Goal: Transaction & Acquisition: Purchase product/service

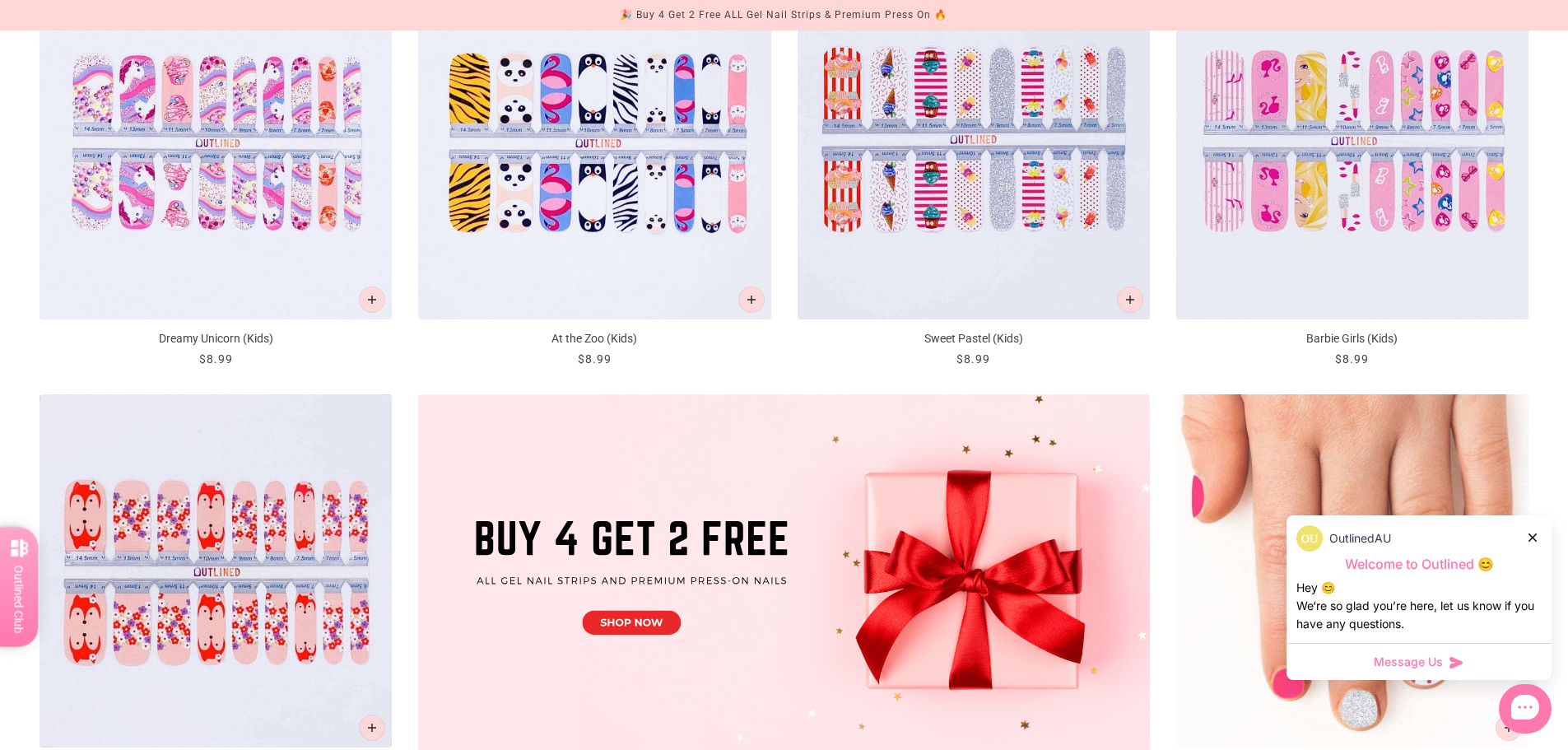
scroll to position [576, 0]
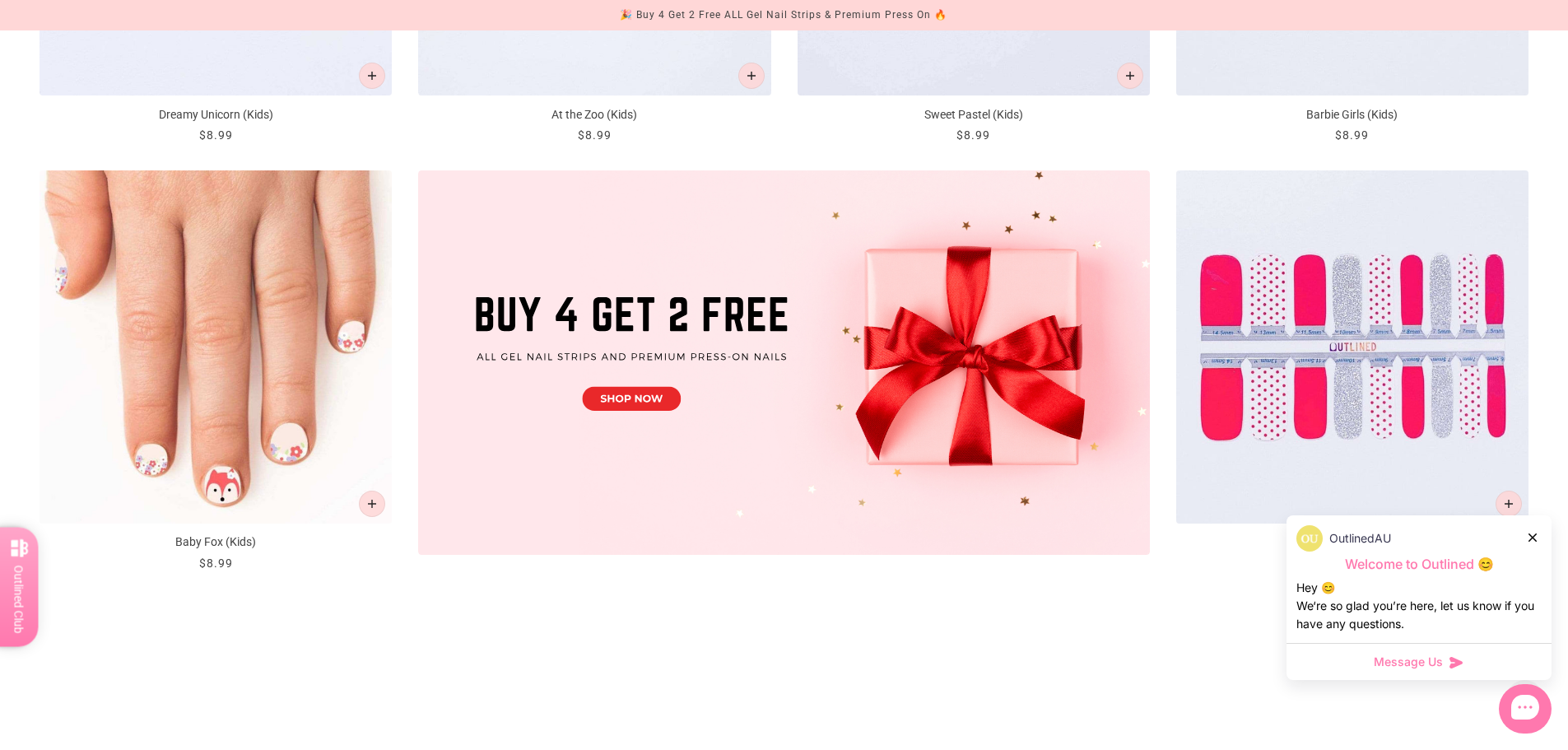
click at [352, 328] on img "Baby Fox (Kids)" at bounding box center [215, 346] width 352 height 352
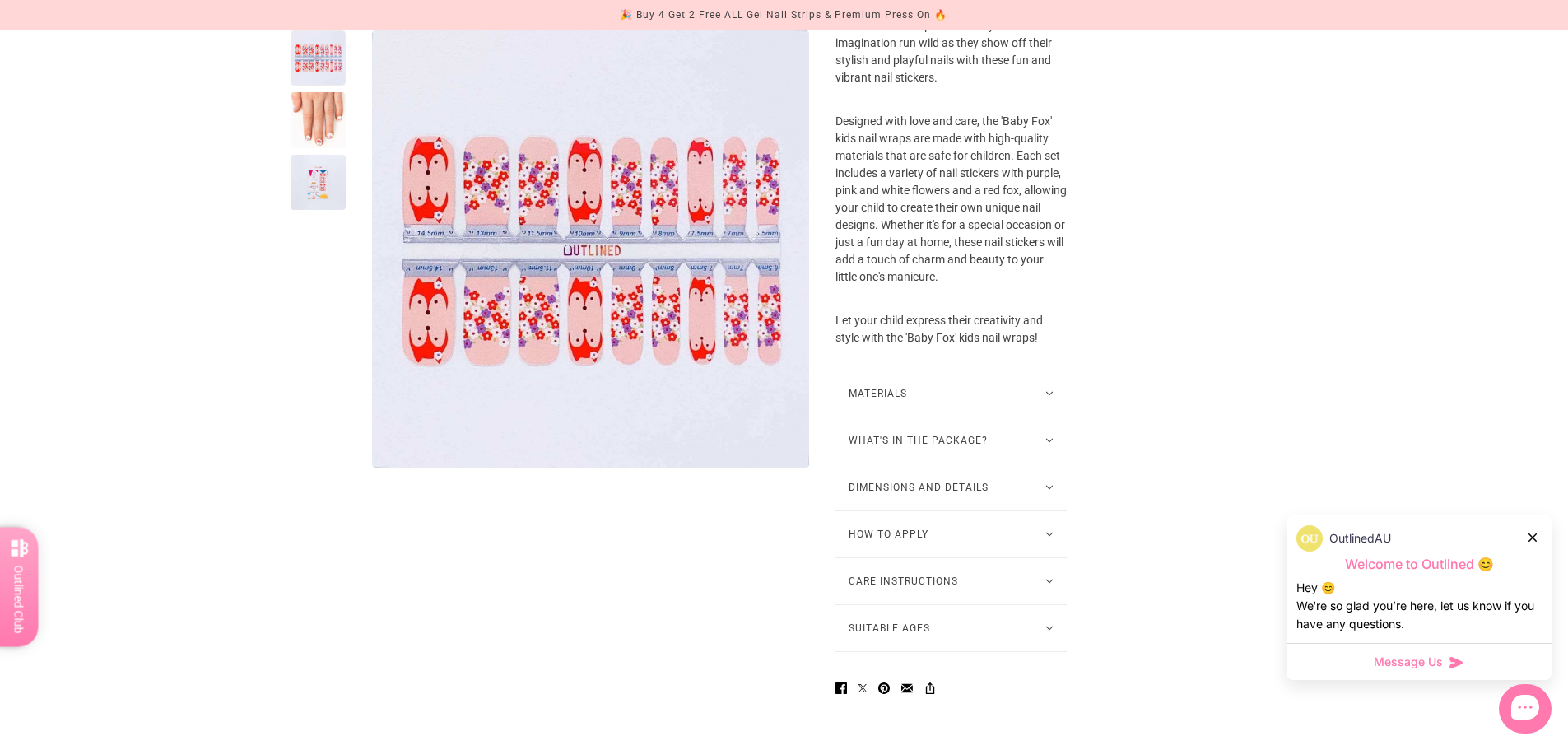
scroll to position [659, 0]
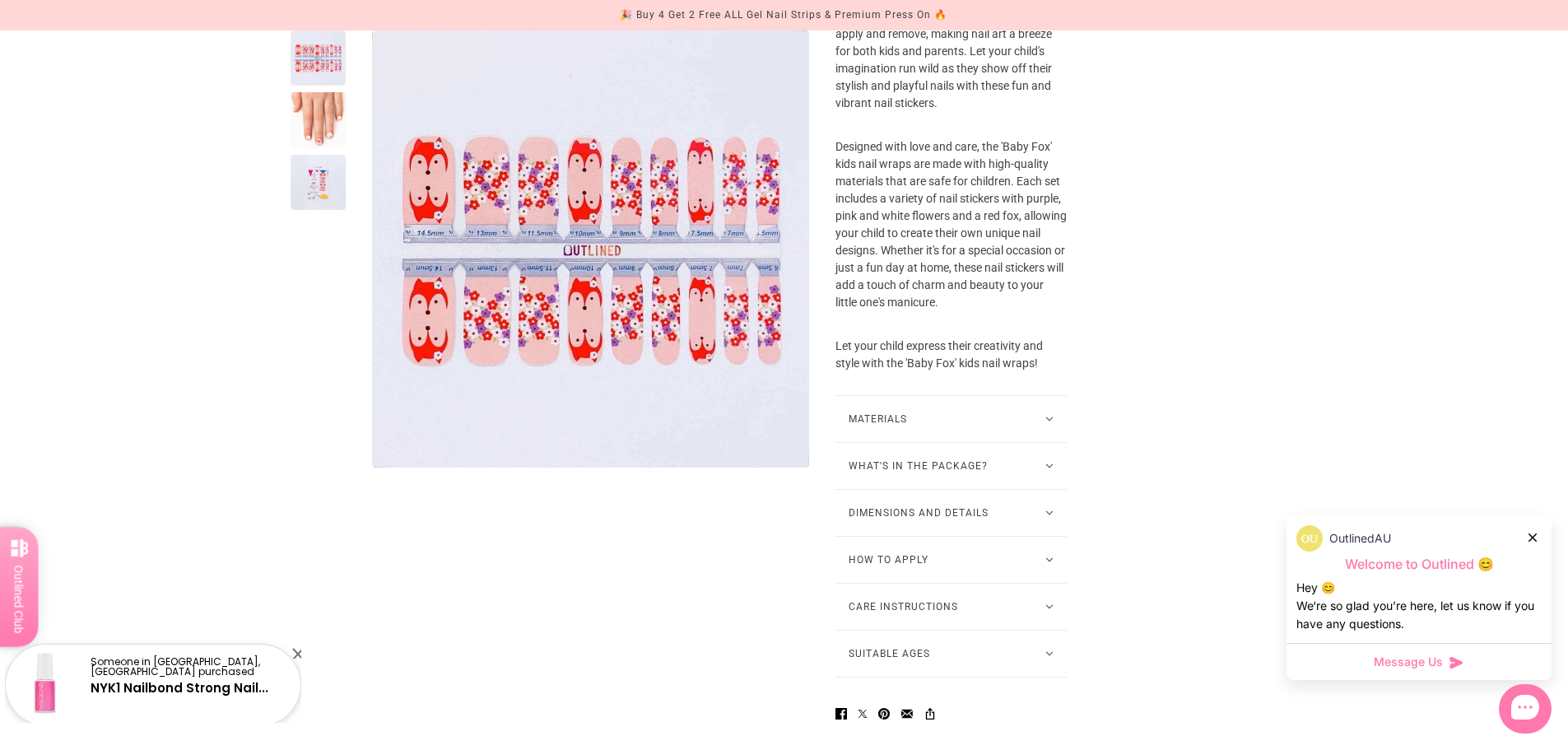
click at [1013, 442] on button "Materials" at bounding box center [951, 419] width 231 height 46
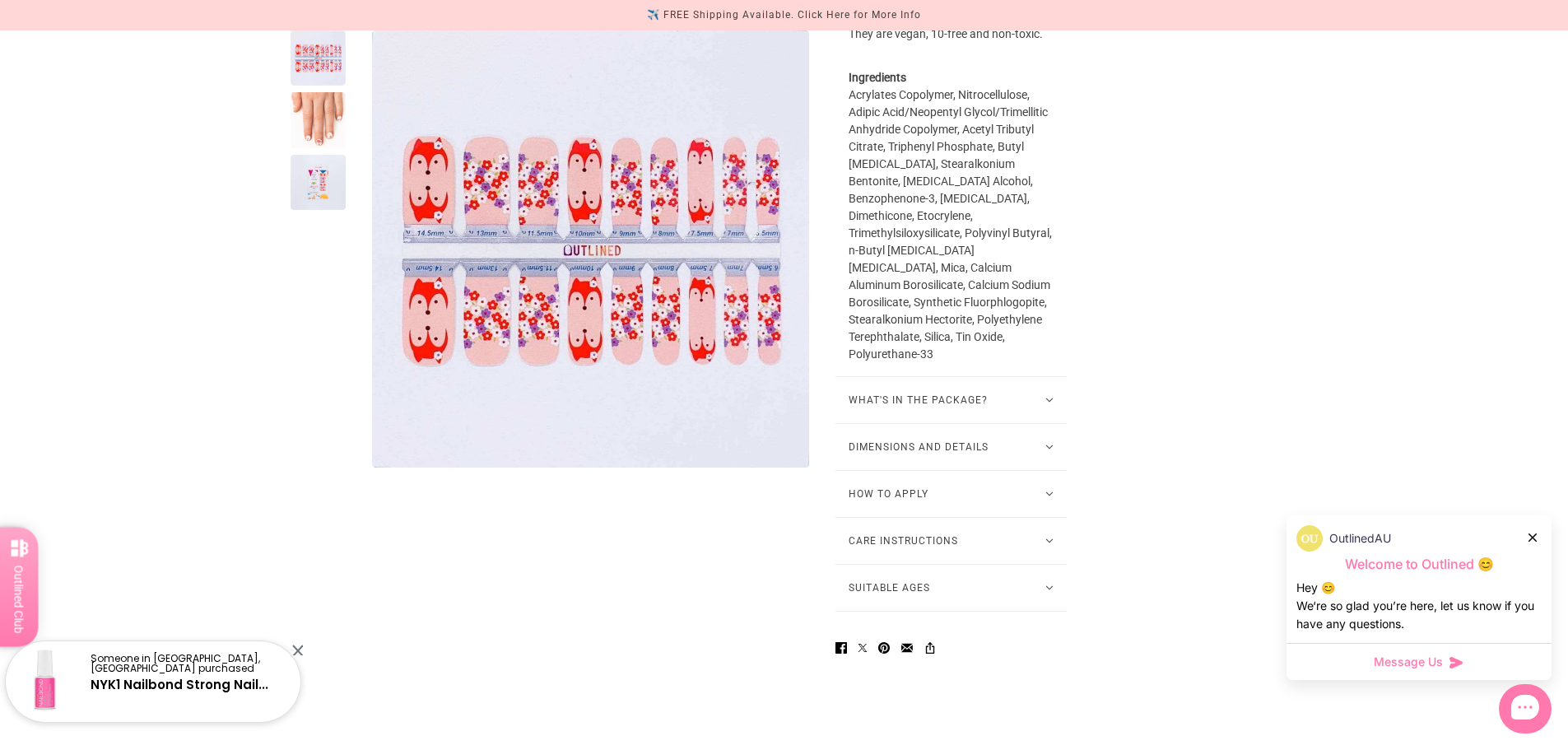
scroll to position [1152, 0]
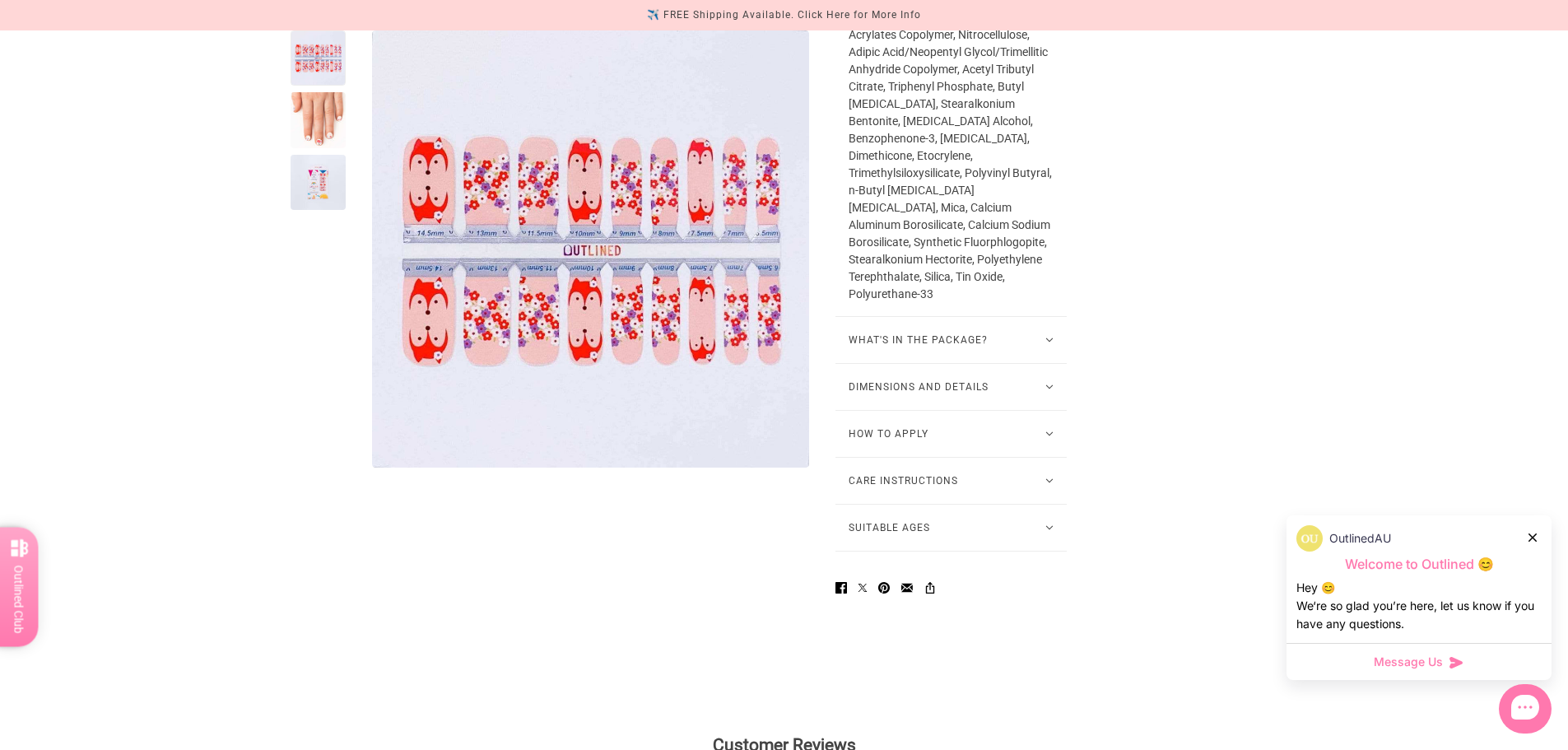
click at [969, 454] on button "How To Apply" at bounding box center [951, 433] width 231 height 46
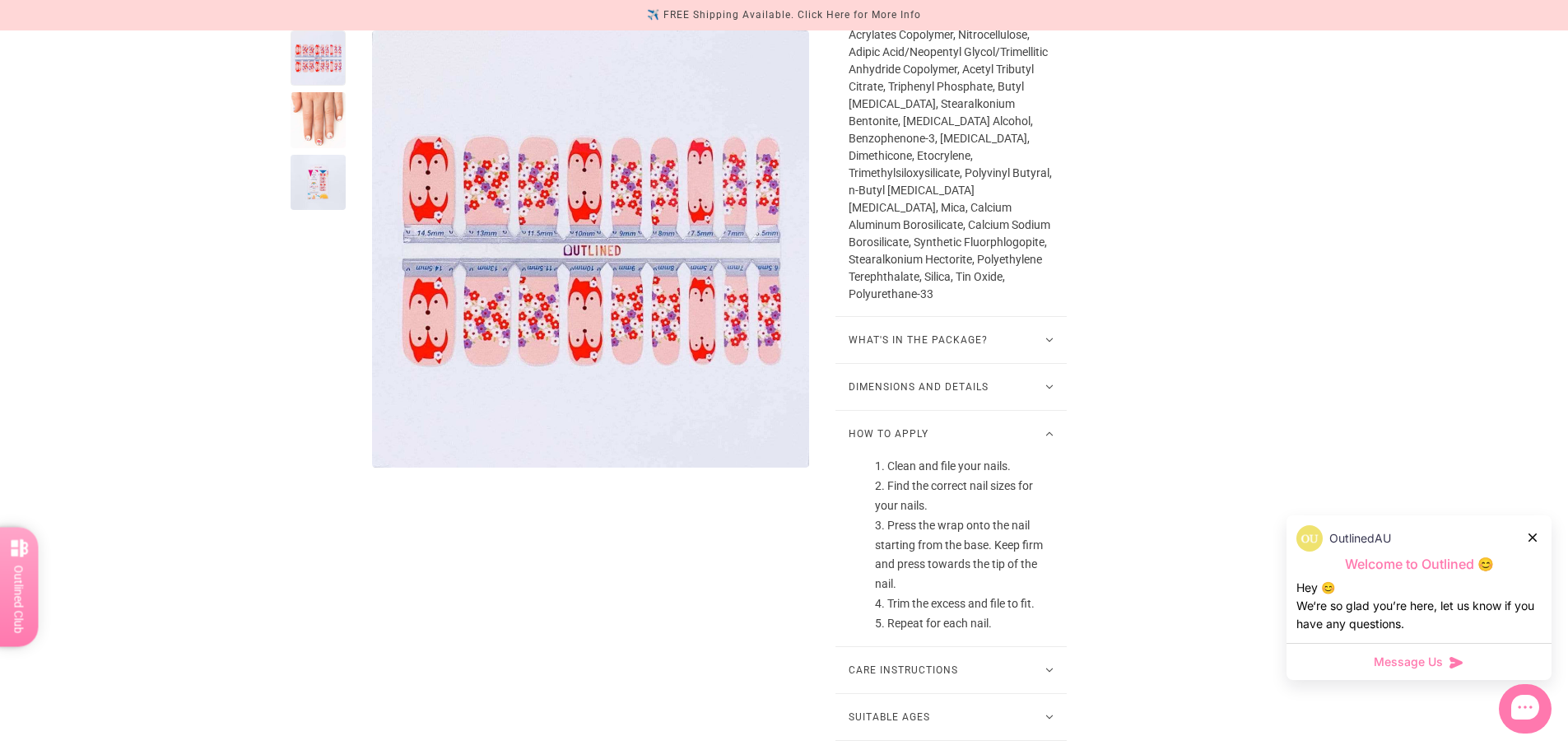
scroll to position [1235, 0]
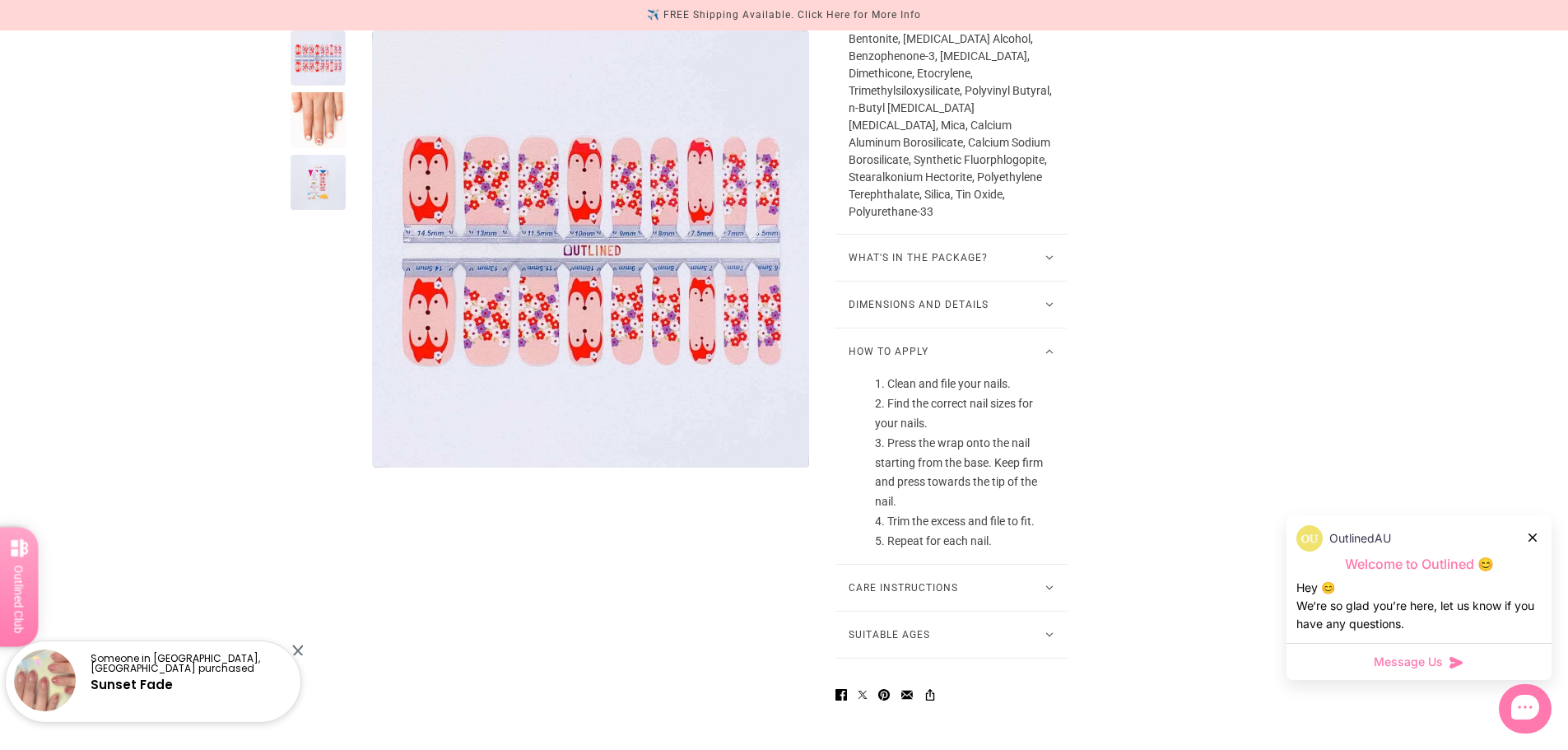
click at [944, 610] on button "Care Instructions" at bounding box center [951, 587] width 231 height 46
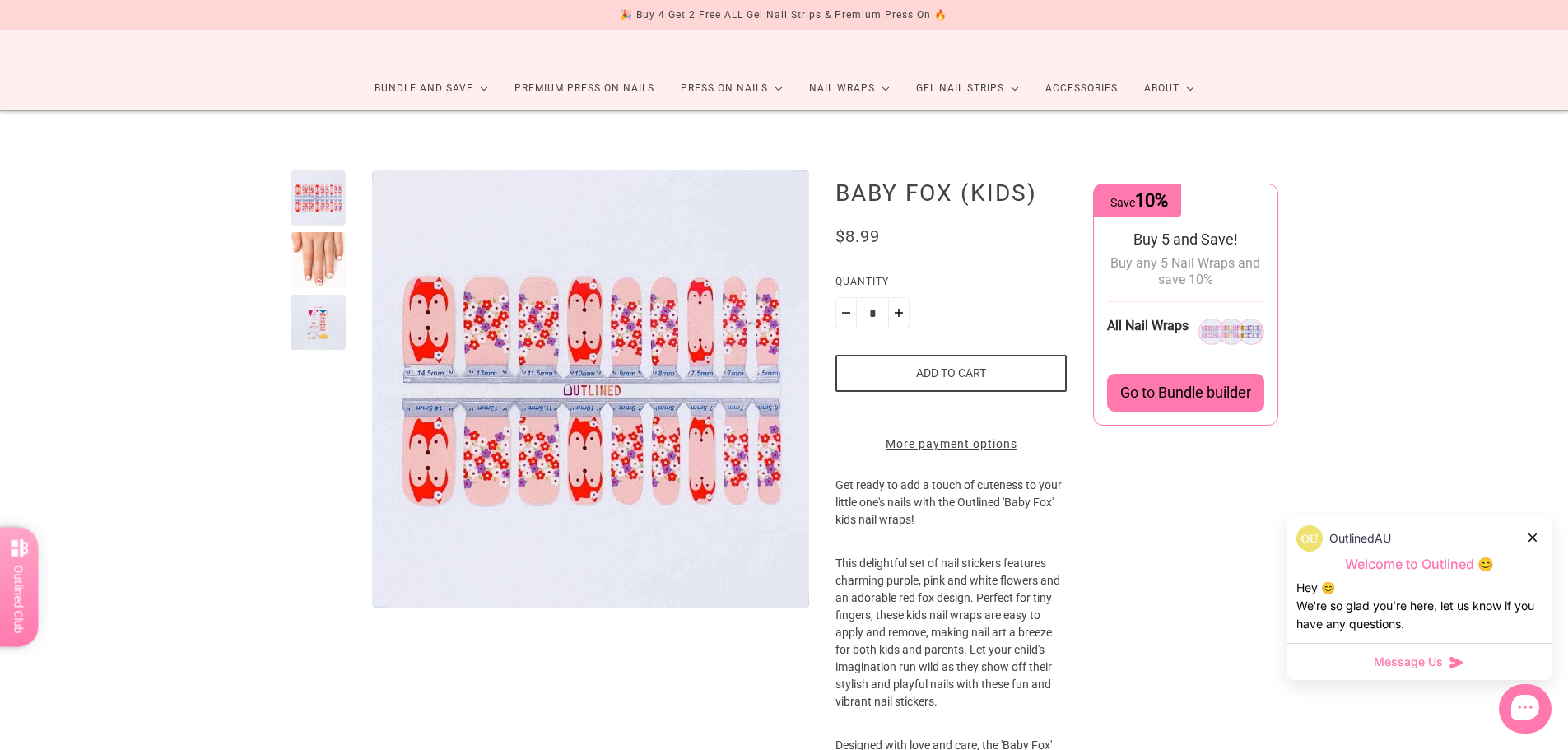
scroll to position [0, 0]
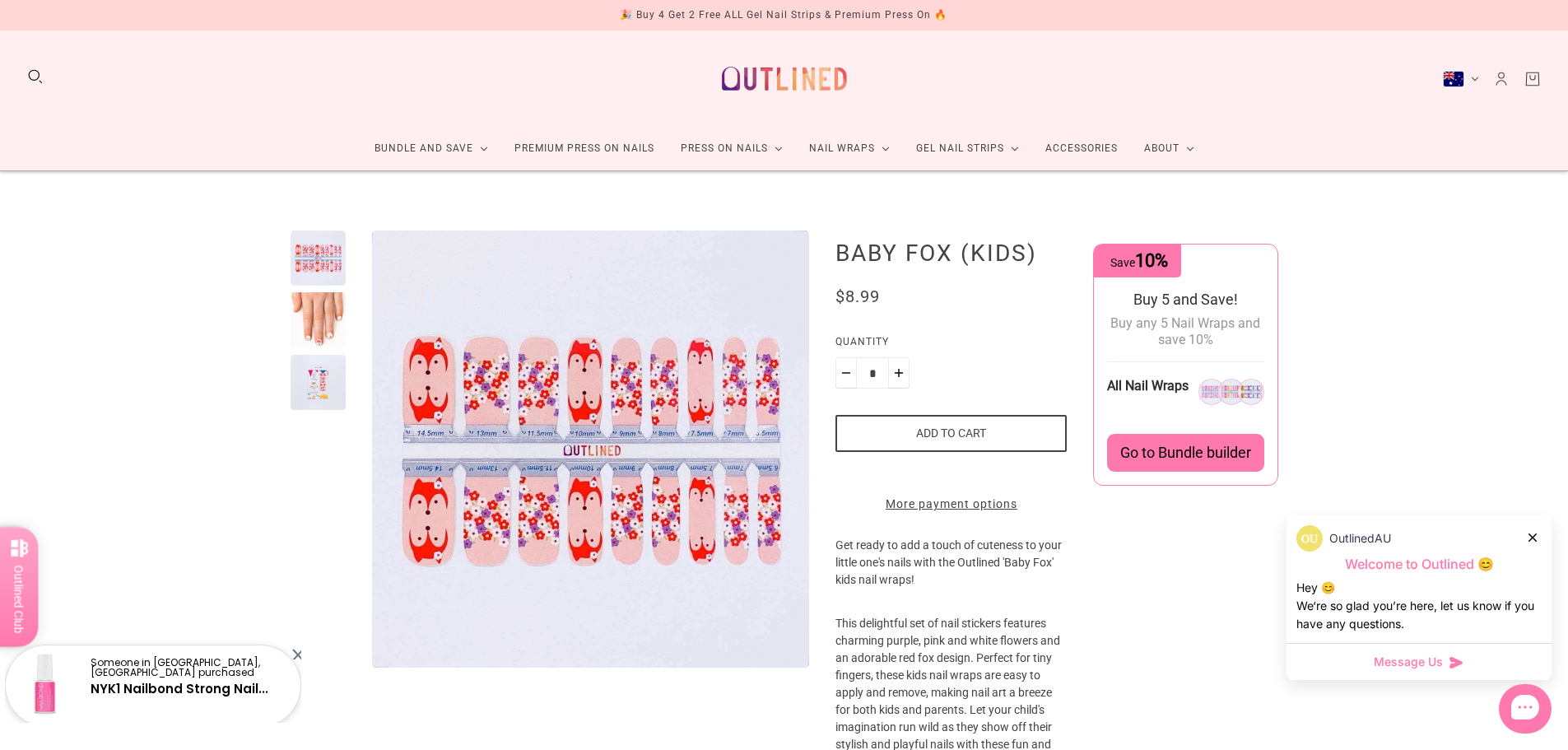
click at [299, 311] on div at bounding box center [319, 319] width 55 height 55
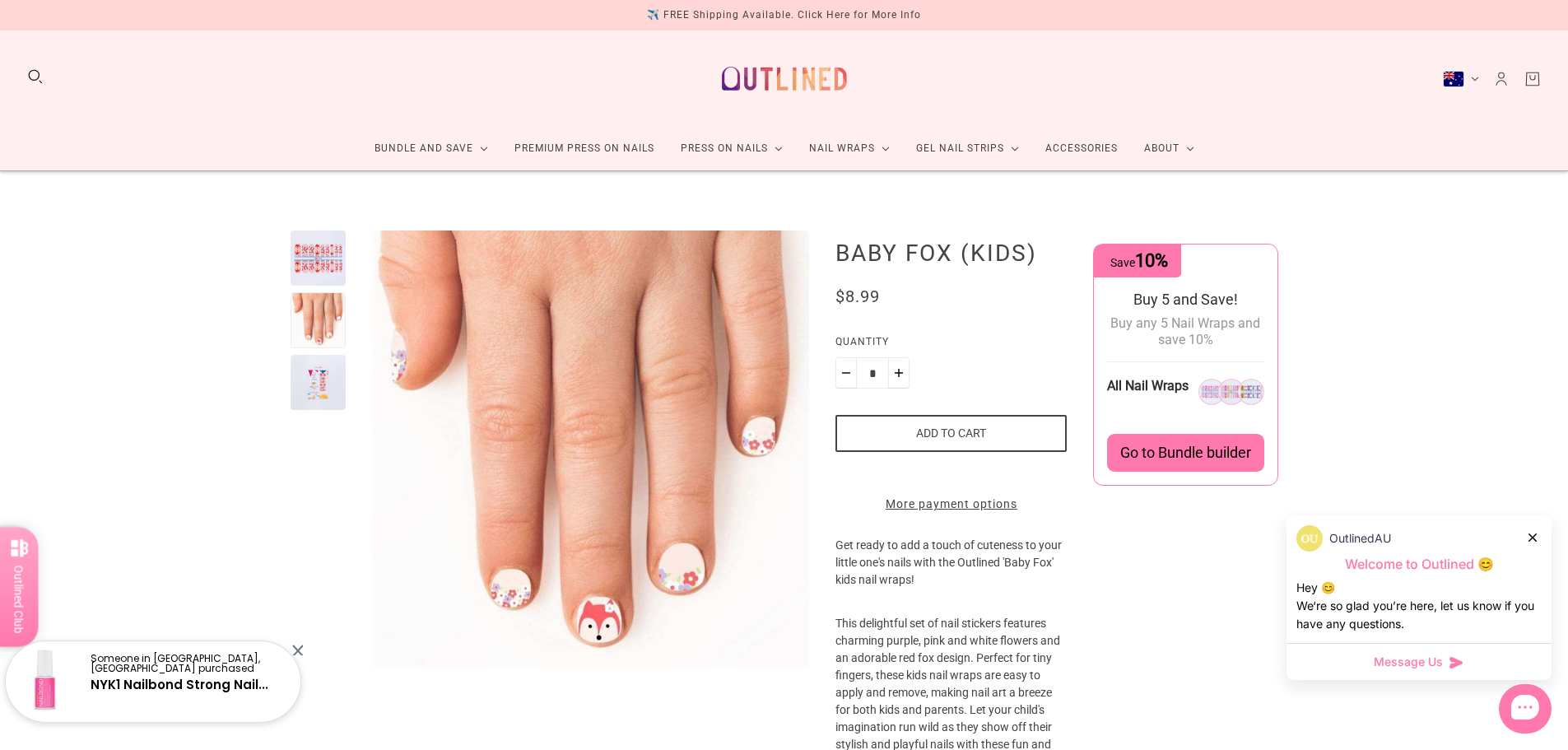
click at [306, 360] on div at bounding box center [319, 382] width 55 height 55
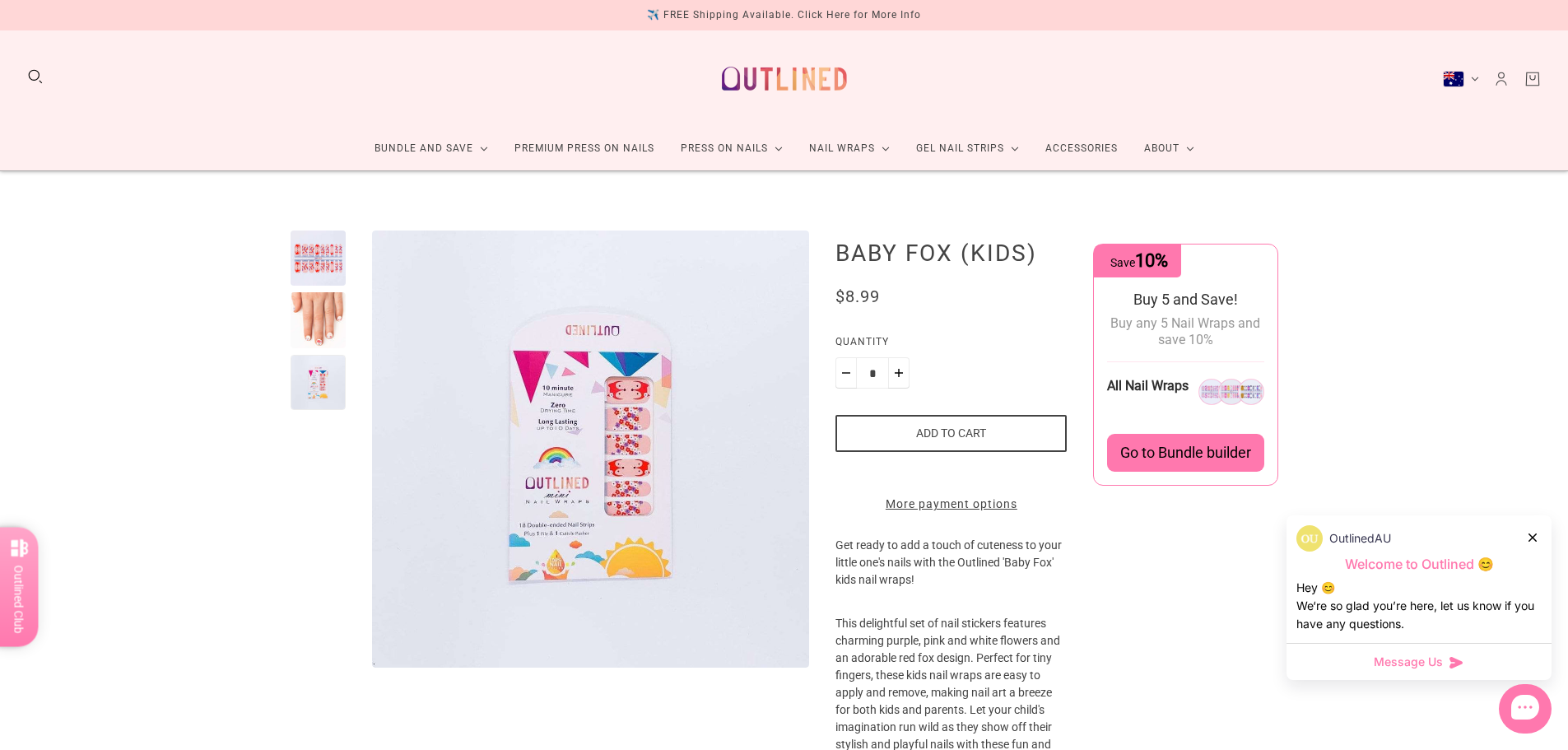
click at [321, 251] on div at bounding box center [319, 258] width 55 height 55
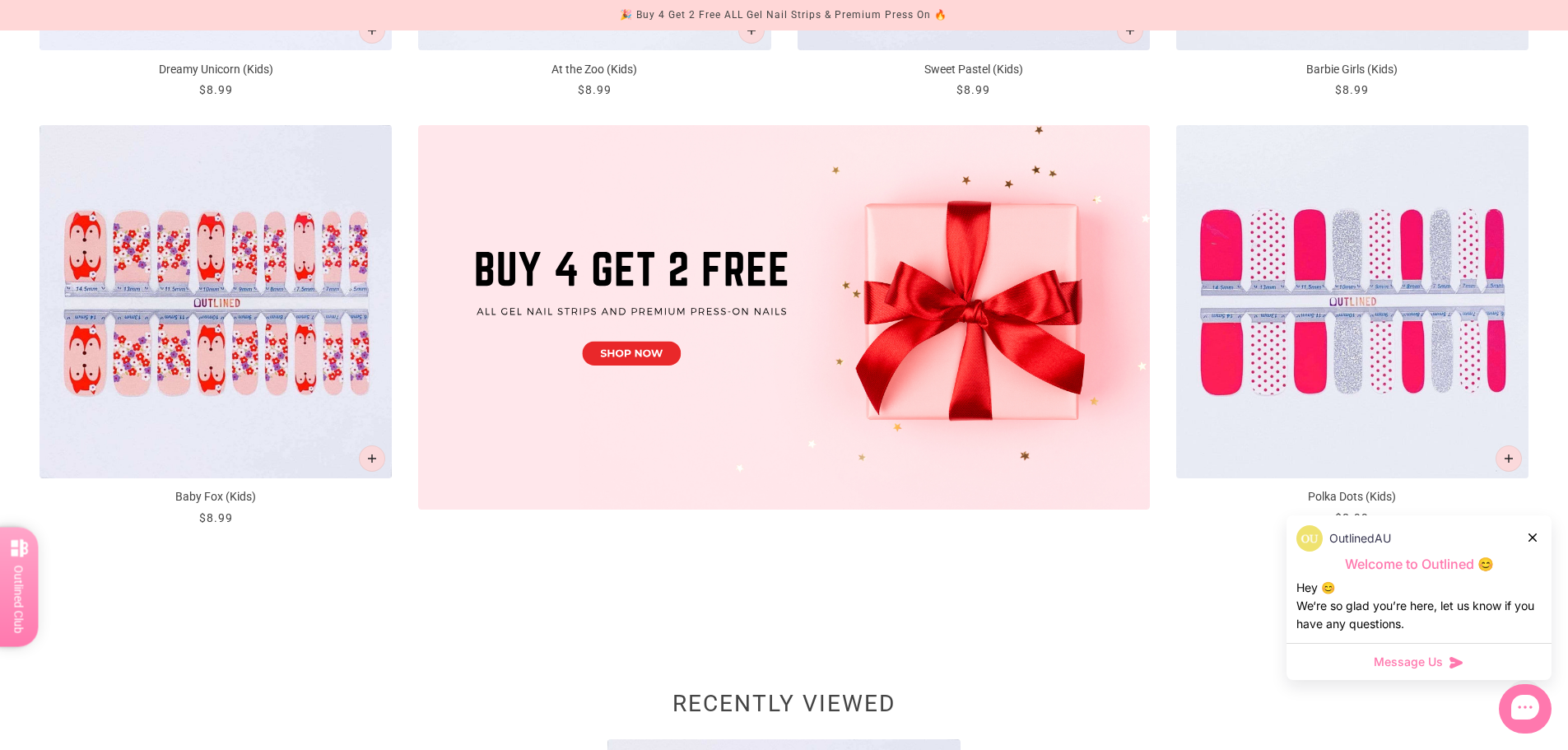
scroll to position [576, 0]
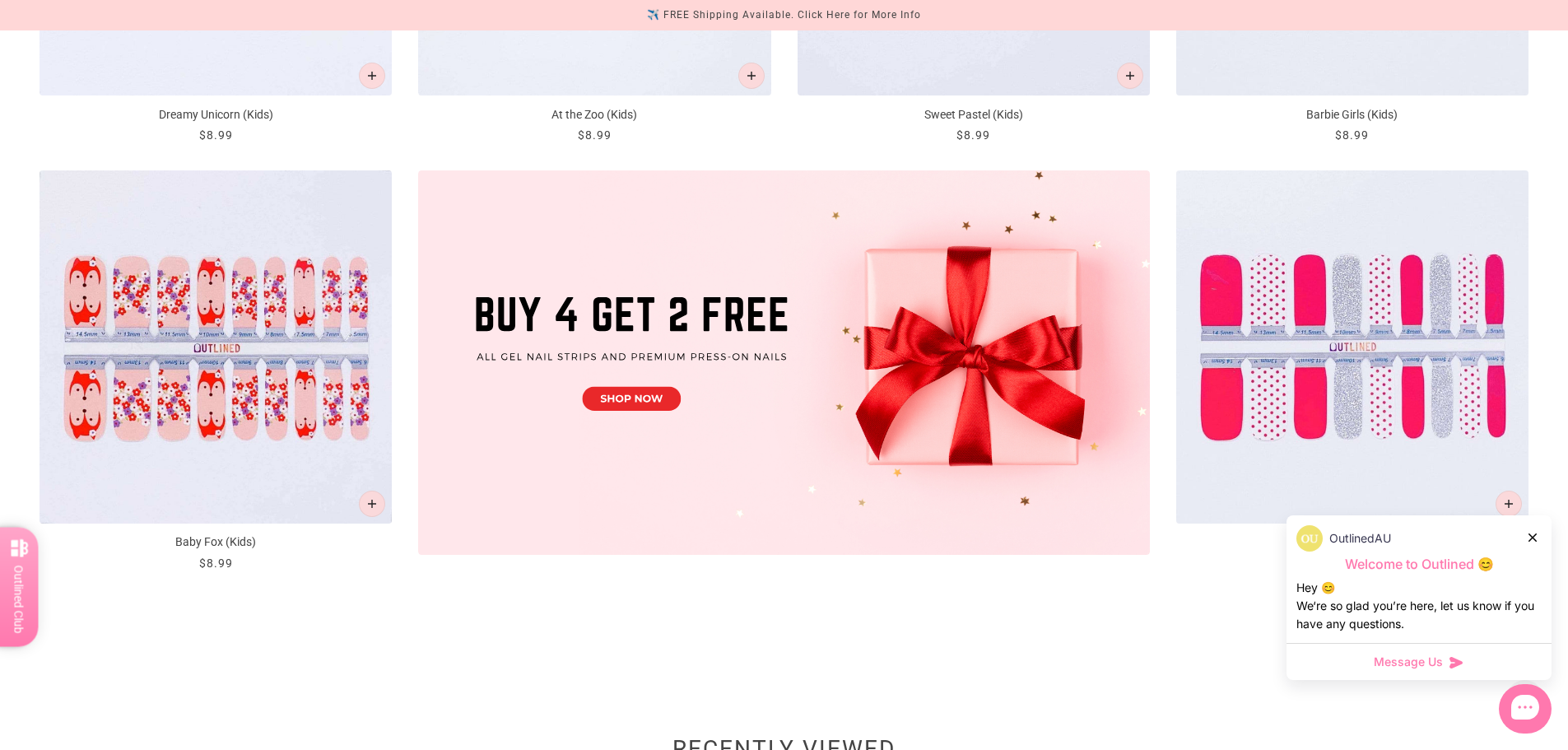
click at [1536, 539] on div at bounding box center [1534, 538] width 10 height 18
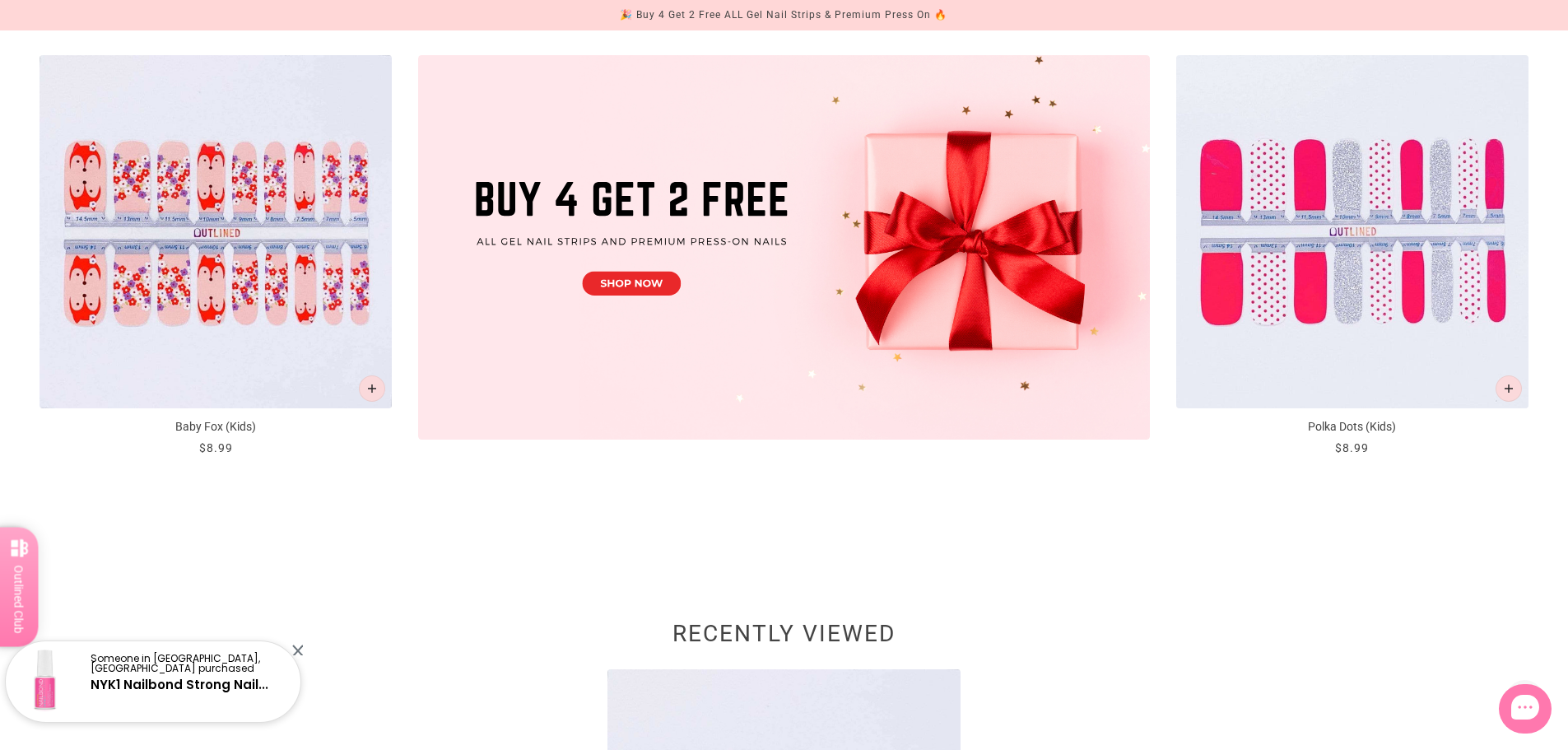
scroll to position [659, 0]
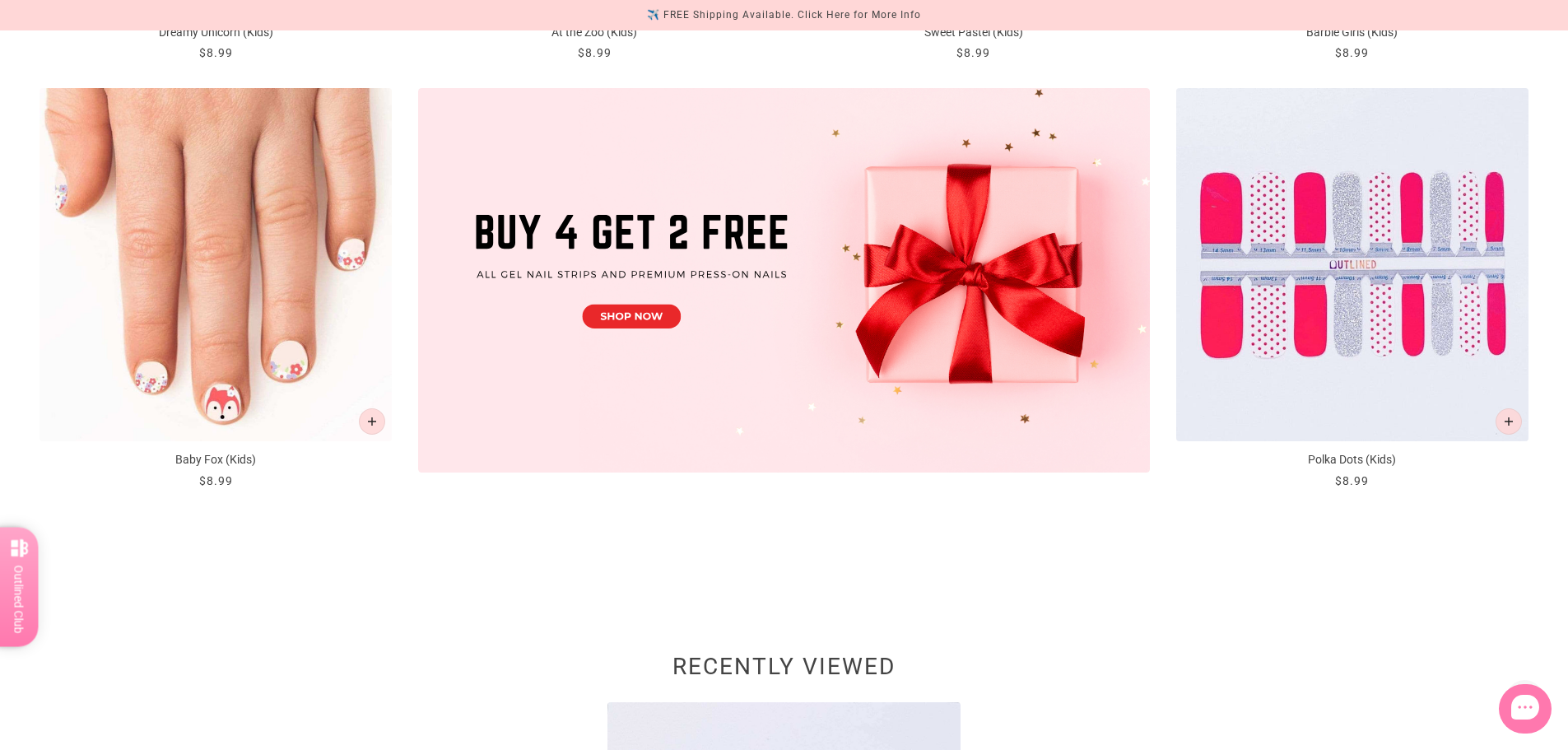
click at [241, 209] on img "Baby Fox (Kids)" at bounding box center [215, 264] width 352 height 352
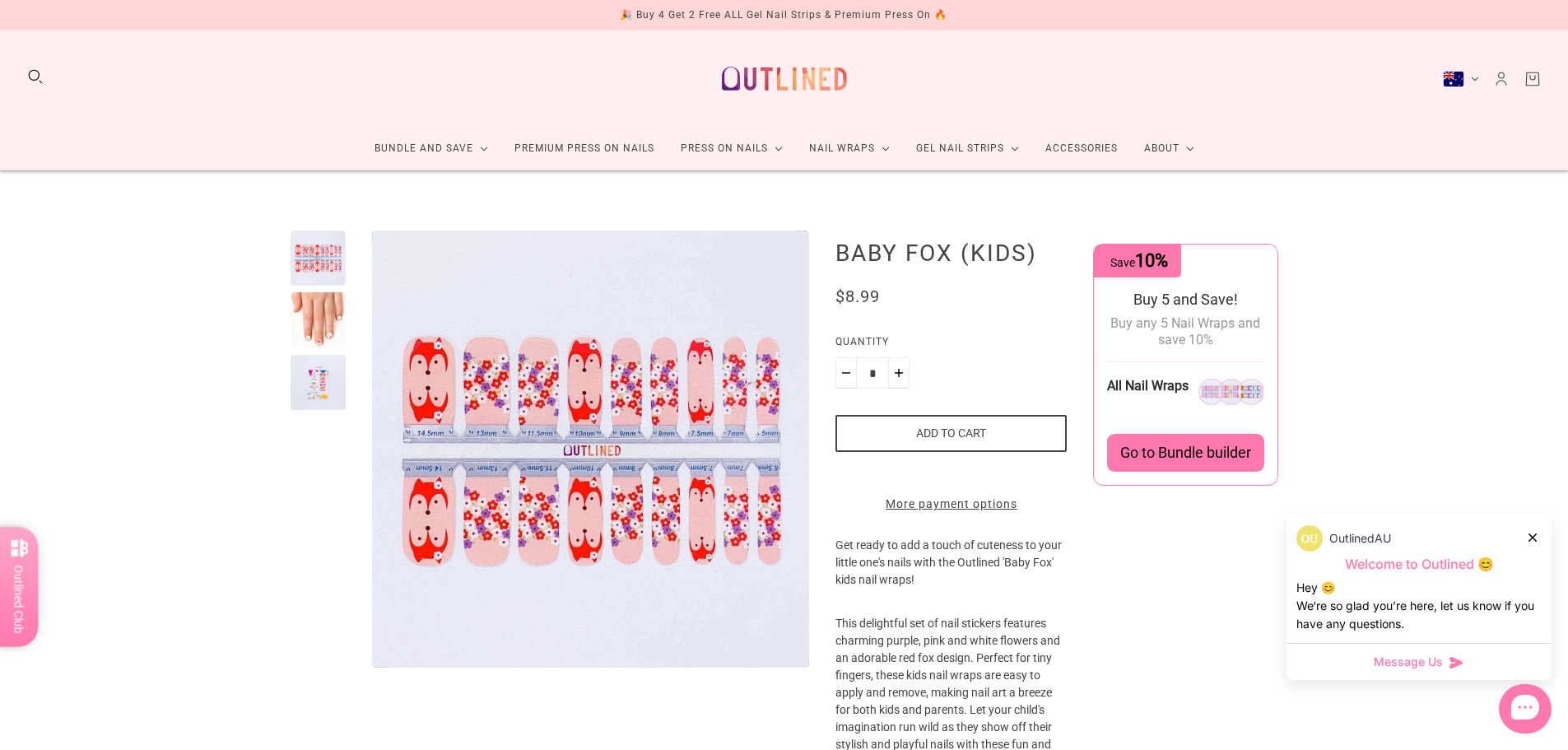
click at [347, 306] on product-media-variants at bounding box center [551, 448] width 519 height 437
click at [342, 309] on div at bounding box center [319, 319] width 55 height 55
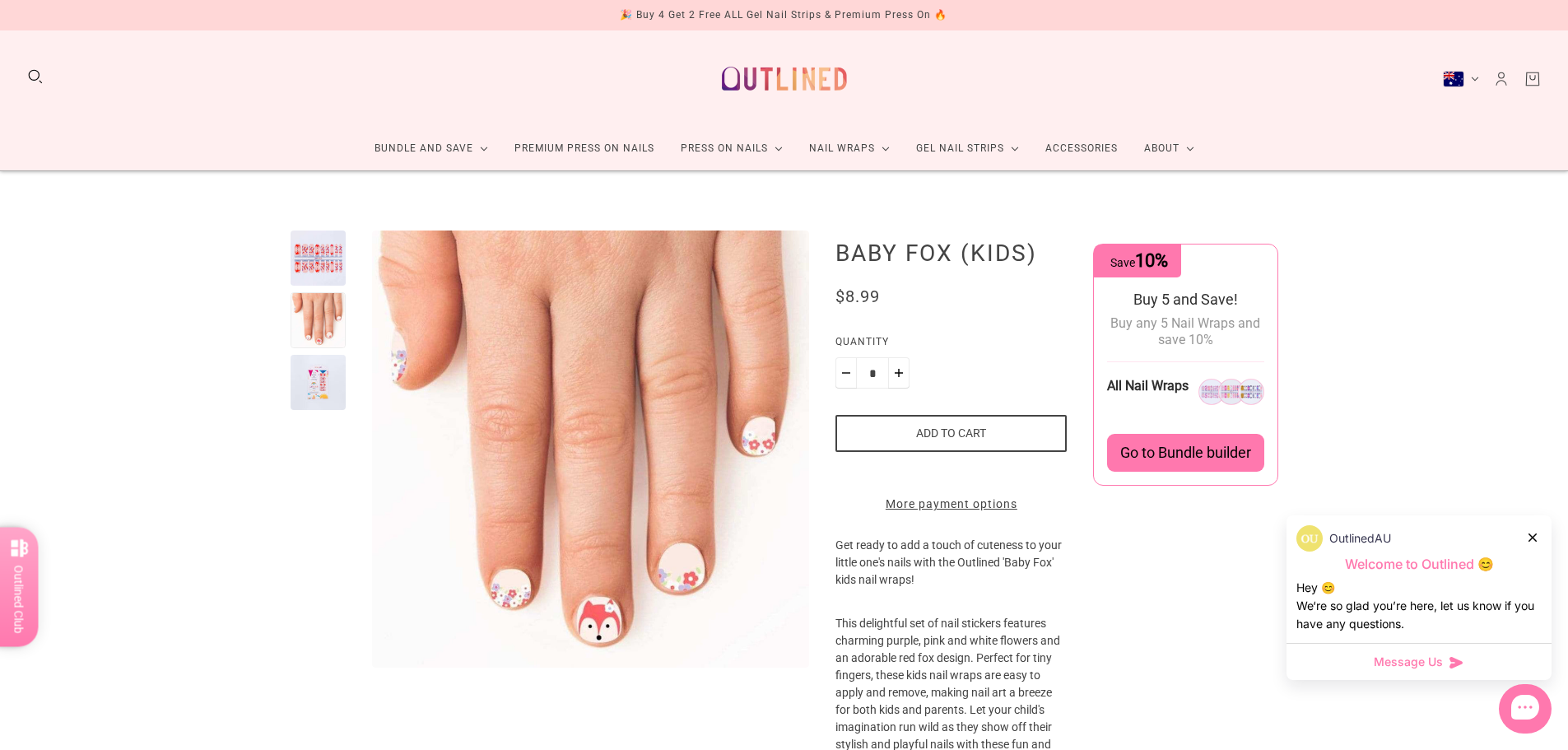
click at [341, 369] on div at bounding box center [319, 382] width 55 height 55
